Goal: Find specific page/section

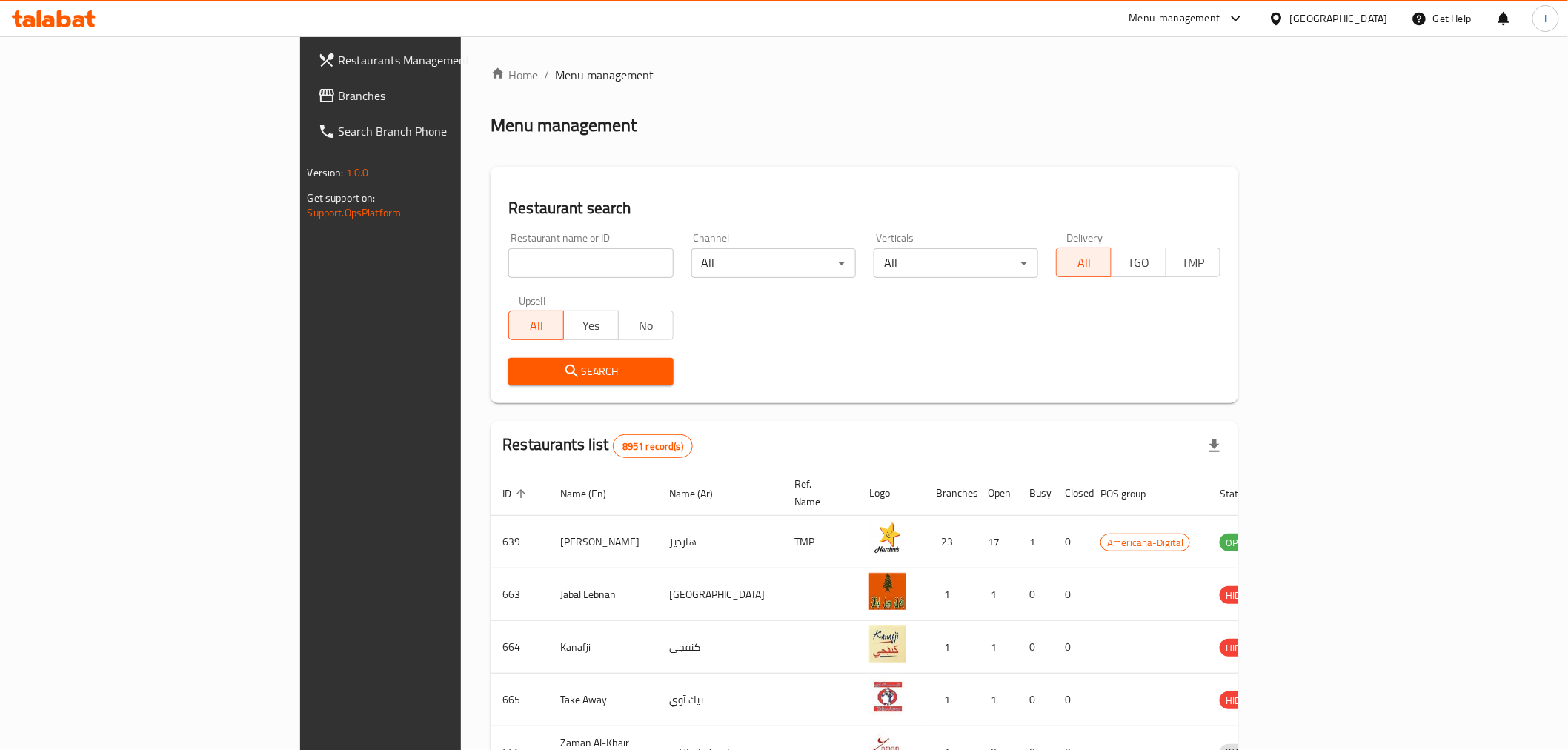
click at [508, 262] on input "search" at bounding box center [590, 263] width 164 height 30
paste input "673350"
type input "673350"
click button "Search" at bounding box center [590, 371] width 164 height 27
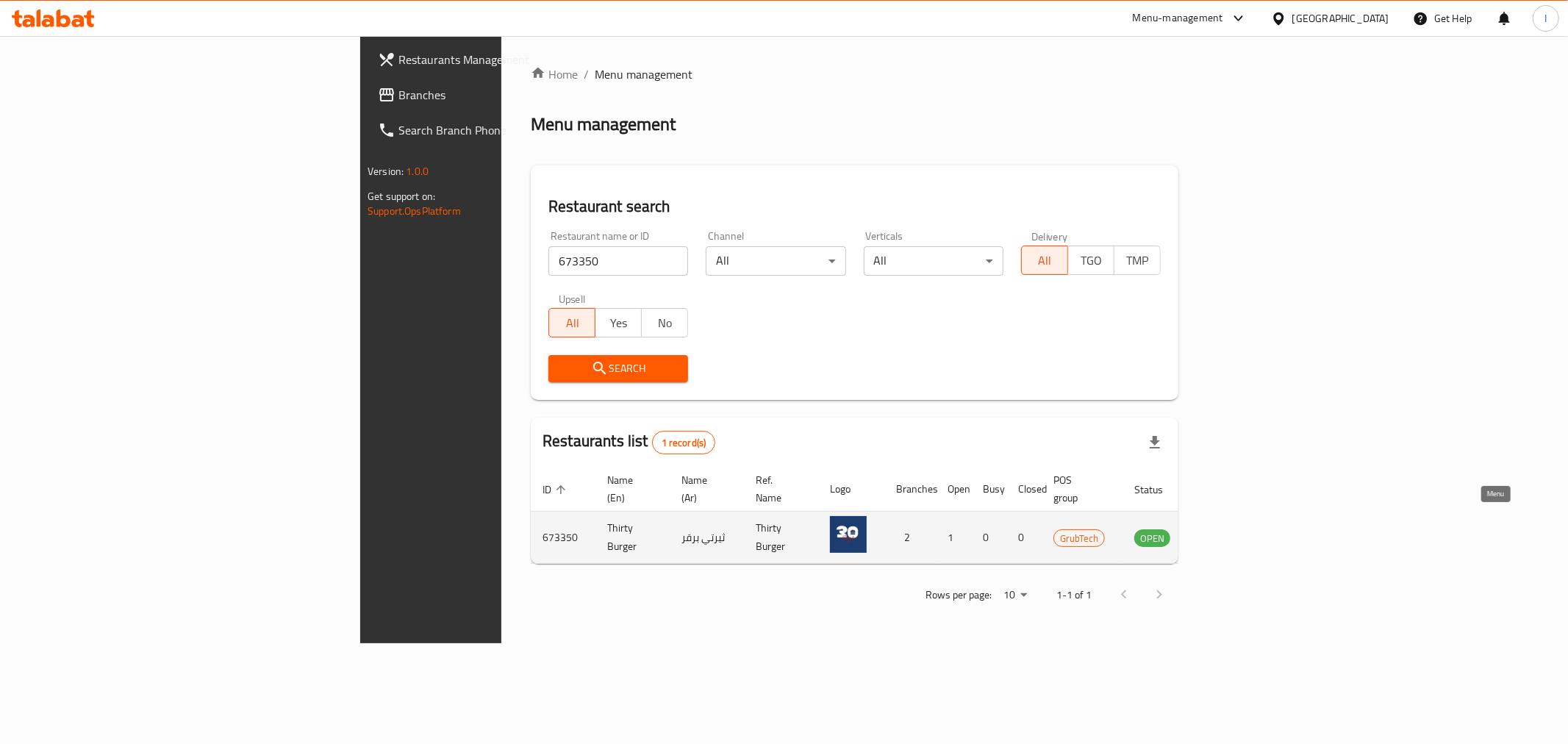
click at [1228, 532] on icon "enhanced table" at bounding box center [1220, 538] width 16 height 12
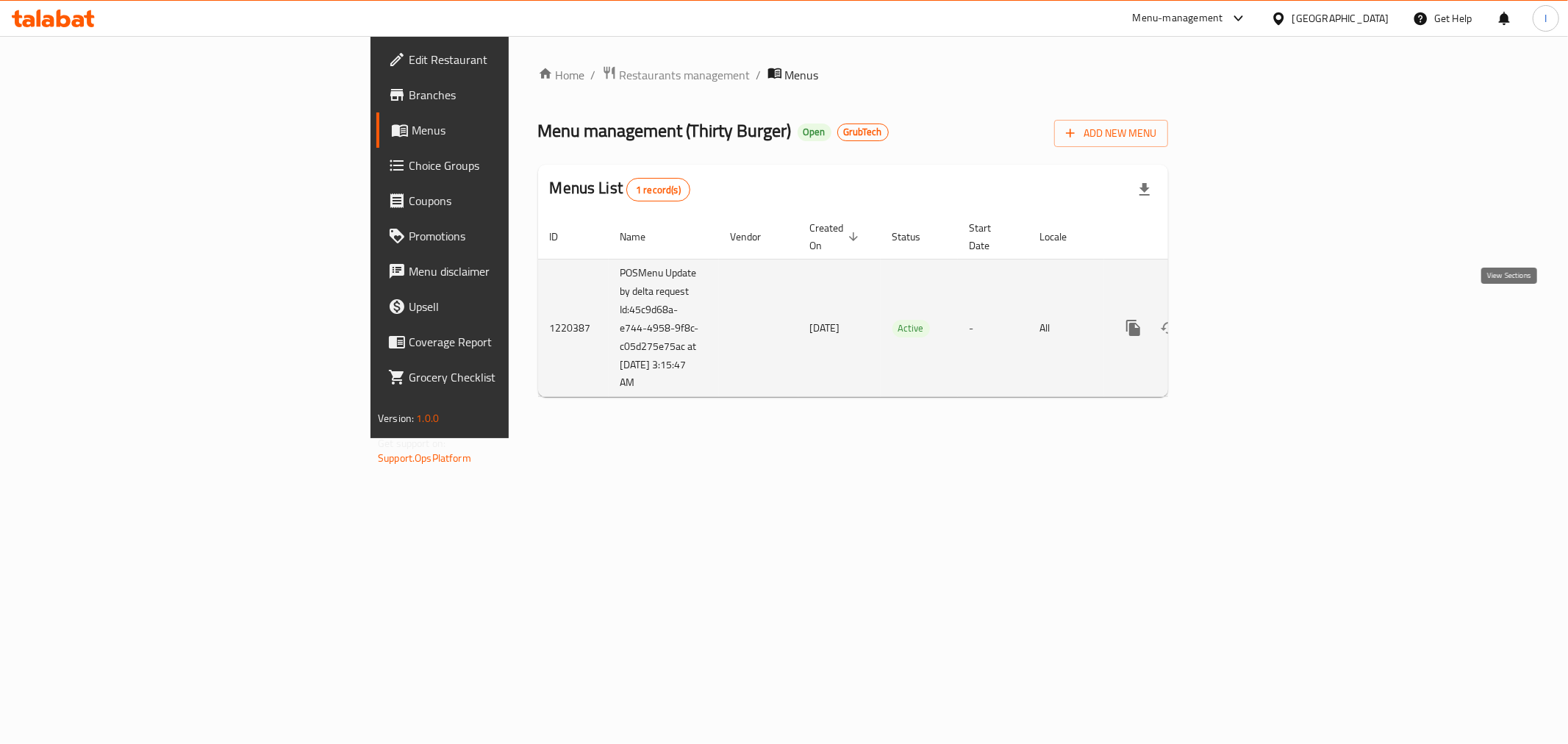
click at [1246, 321] on icon "enhanced table" at bounding box center [1239, 327] width 13 height 13
